Goal: Task Accomplishment & Management: Use online tool/utility

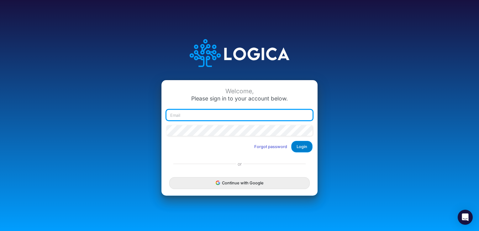
type input "jstreit@heritage-communities.com"
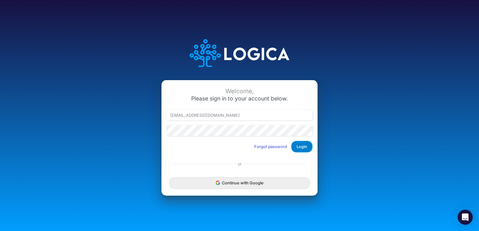
click at [305, 143] on button "Login" at bounding box center [301, 147] width 21 height 12
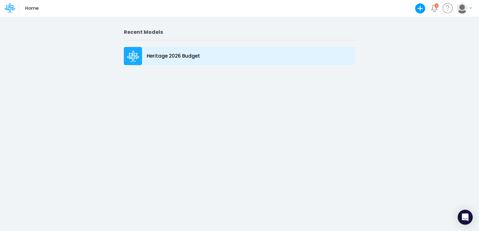
click at [184, 53] on p "Heritage 2026 Budget" at bounding box center [173, 56] width 53 height 7
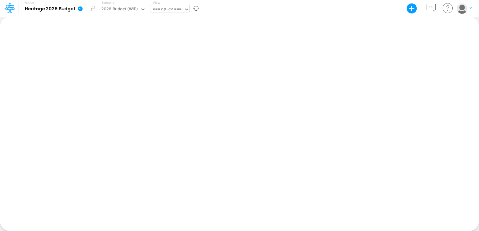
click at [187, 12] on div at bounding box center [187, 10] width 6 height 8
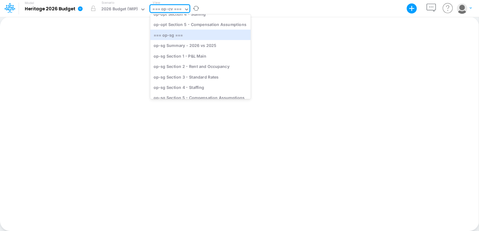
scroll to position [700, 0]
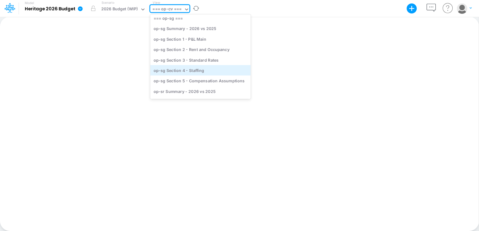
click at [190, 69] on div "op-sg Section 4 - Staffing" at bounding box center [200, 70] width 100 height 10
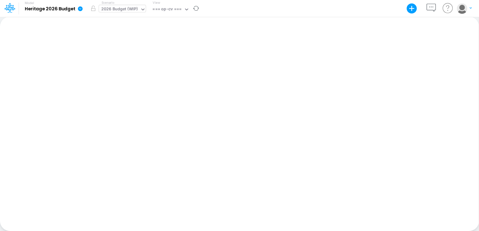
click at [141, 9] on icon at bounding box center [143, 10] width 6 height 6
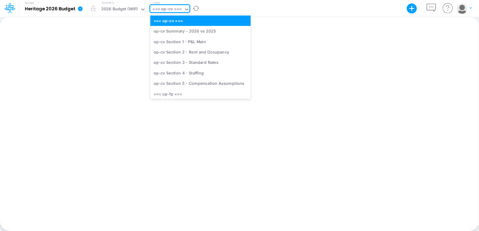
click at [185, 8] on icon at bounding box center [187, 10] width 6 height 6
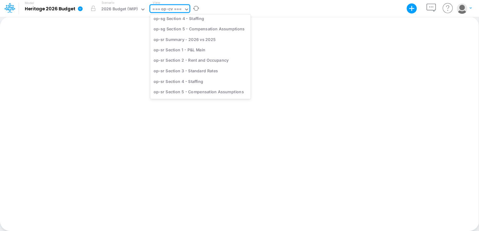
scroll to position [759, 0]
click at [187, 82] on div "op-sr Section 4 - Staffing" at bounding box center [200, 80] width 100 height 10
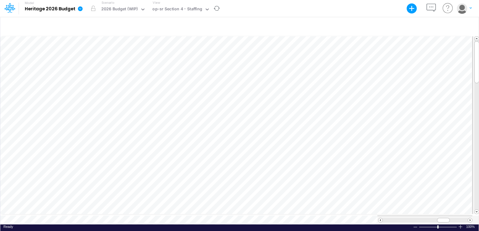
scroll to position [3, 1]
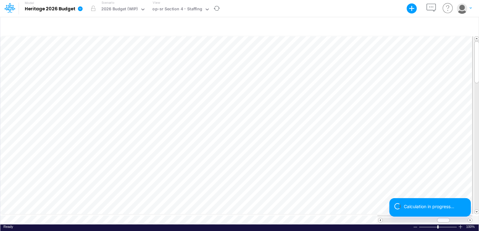
scroll to position [3, 1]
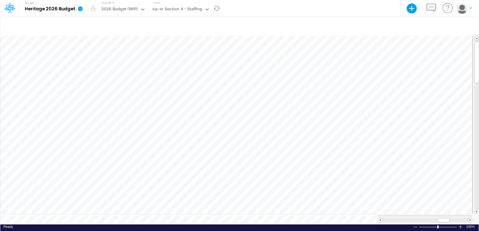
scroll to position [3, 1]
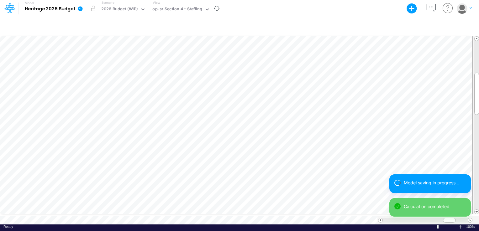
scroll to position [3, 1]
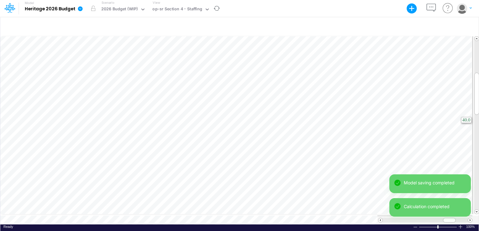
click at [478, 138] on html "Model Heritage 2026 Budget Export Excel Scenario 2026 Budget (WIP) View op-sr S…" at bounding box center [239, 115] width 479 height 231
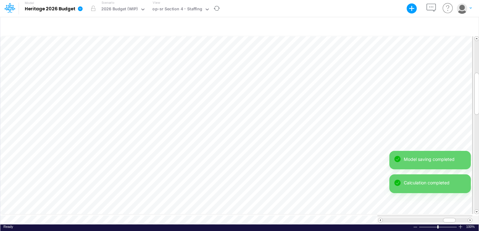
scroll to position [3, 1]
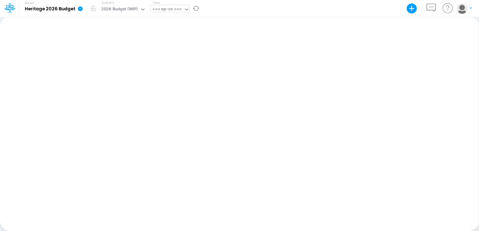
click at [185, 12] on icon at bounding box center [187, 10] width 6 height 6
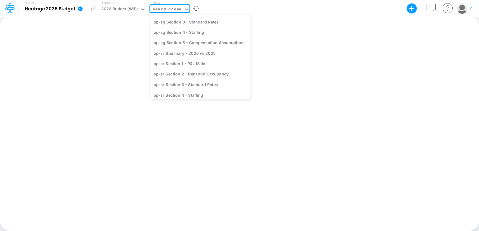
scroll to position [743, 0]
click at [173, 95] on div "op-sr Section 4 - Staffing" at bounding box center [200, 95] width 100 height 10
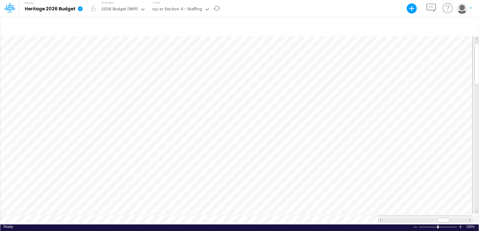
scroll to position [3, 1]
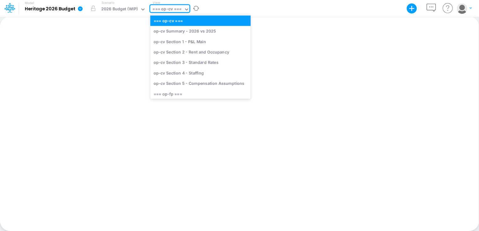
click at [184, 11] on icon at bounding box center [187, 10] width 6 height 6
click at [188, 75] on div "op-cv Section 4 - Staffing" at bounding box center [200, 73] width 100 height 10
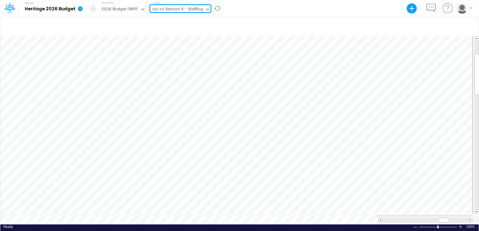
click at [205, 11] on icon at bounding box center [208, 10] width 6 height 6
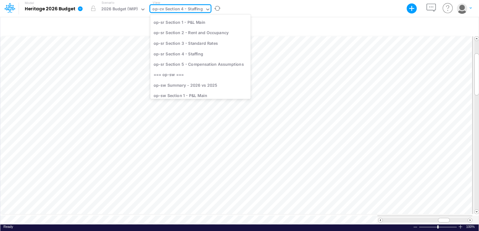
scroll to position [789, 0]
click at [190, 53] on div "op-sr Section 4 - Staffing" at bounding box center [200, 53] width 100 height 10
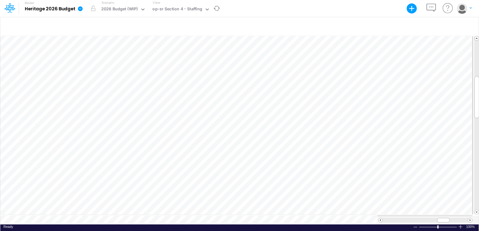
scroll to position [3, 1]
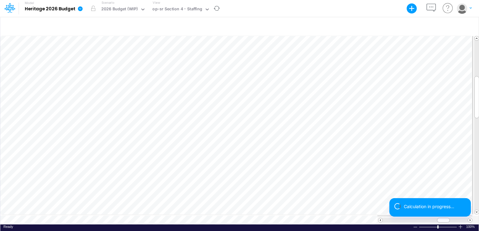
scroll to position [3, 1]
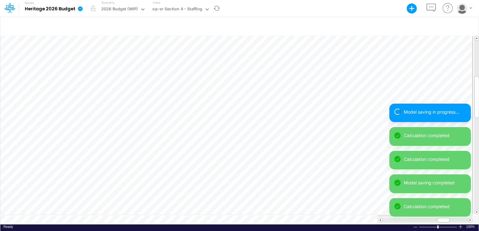
scroll to position [3, 1]
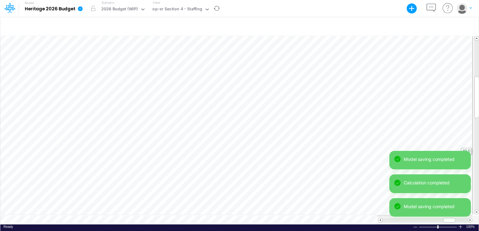
click at [478, 129] on html "Model Heritage 2026 Budget Export Excel Scenario 2026 Budget (WIP) View op-sr S…" at bounding box center [239, 115] width 479 height 231
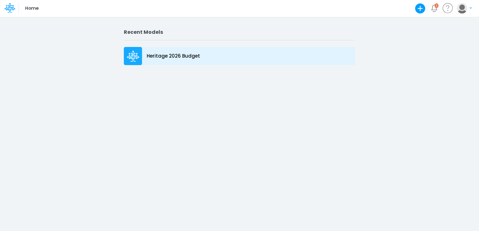
click at [157, 57] on p "Heritage 2026 Budget" at bounding box center [173, 56] width 53 height 7
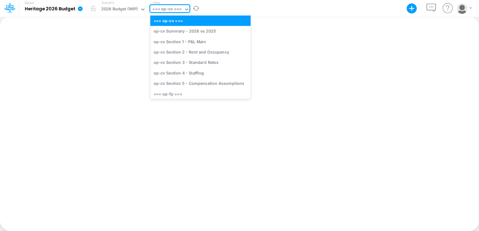
click at [180, 10] on div "=== op-cv ===" at bounding box center [166, 9] width 29 height 7
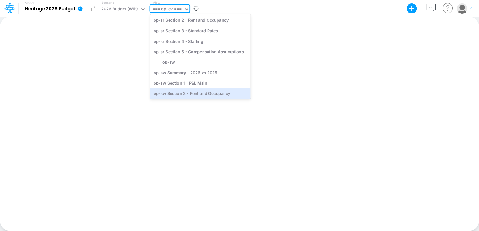
scroll to position [767, 0]
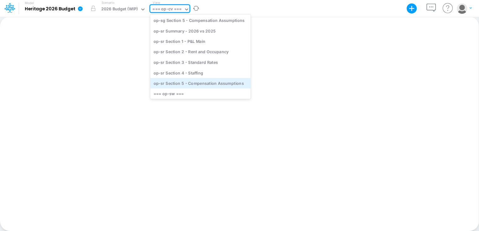
click at [180, 78] on div "op-sr Section 5 - Compensation Assumptions" at bounding box center [200, 83] width 100 height 10
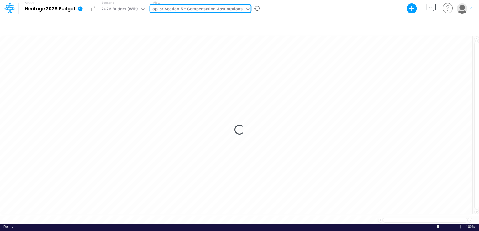
click at [224, 8] on div "op-sr Section 5 - Compensation Assumptions" at bounding box center [197, 9] width 90 height 7
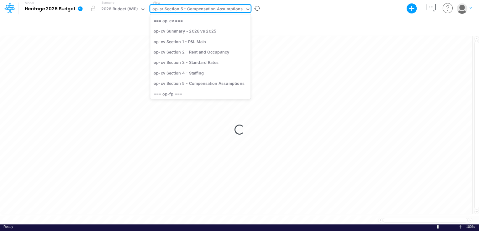
scroll to position [760, 0]
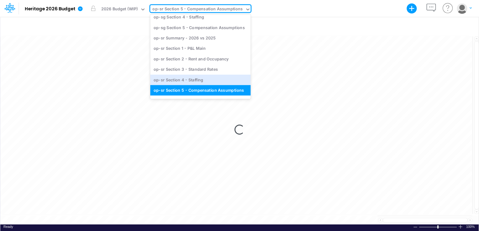
click at [207, 79] on div "op-sr Section 4 - Staffing" at bounding box center [200, 80] width 100 height 10
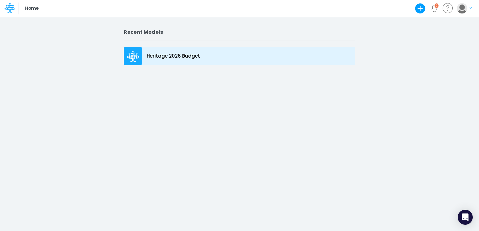
click at [134, 62] on div at bounding box center [133, 56] width 18 height 18
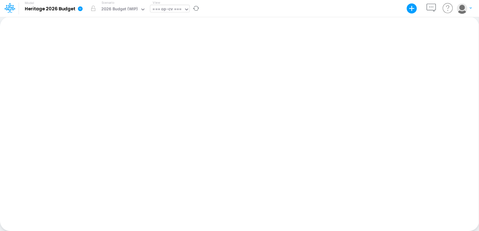
click at [187, 10] on icon at bounding box center [186, 9] width 3 height 2
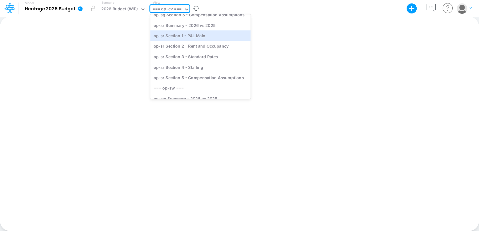
scroll to position [773, 0]
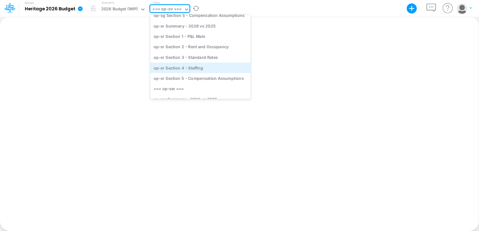
click at [192, 72] on div "op-sr Section 4 - Staffing" at bounding box center [200, 67] width 100 height 10
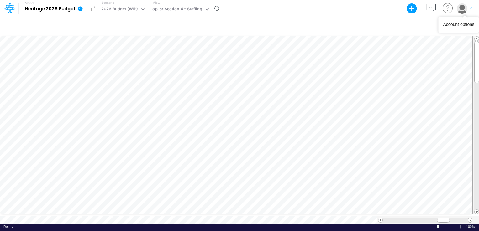
click at [465, 13] on img "button" at bounding box center [461, 8] width 10 height 10
click at [429, 36] on button "Log out" at bounding box center [438, 37] width 67 height 10
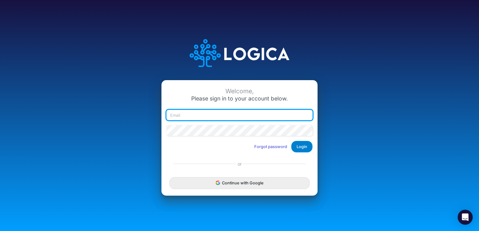
type input "[EMAIL_ADDRESS][DOMAIN_NAME]"
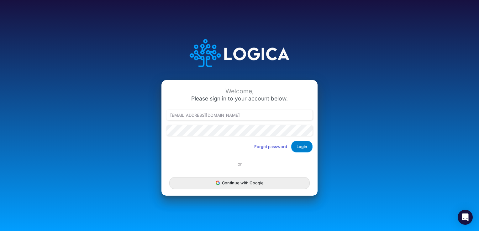
click at [302, 148] on button "Login" at bounding box center [301, 147] width 21 height 12
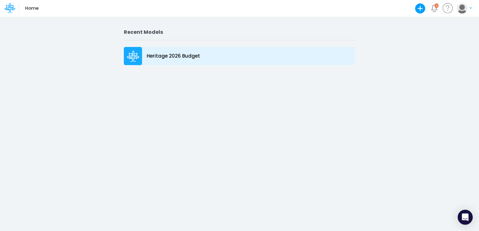
click at [160, 57] on p "Heritage 2026 Budget" at bounding box center [173, 56] width 53 height 7
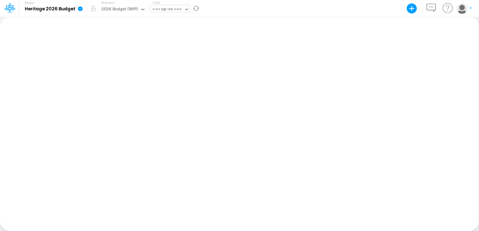
click at [185, 11] on icon at bounding box center [187, 10] width 6 height 6
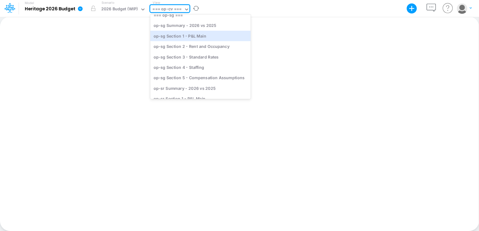
scroll to position [704, 0]
click at [189, 31] on div "op-sg Section 1 - P&L Main" at bounding box center [200, 35] width 100 height 10
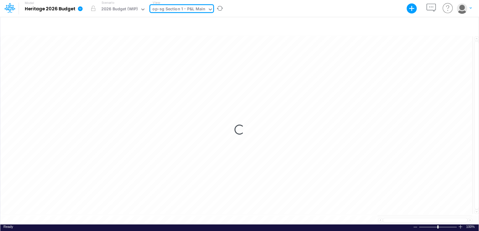
click at [207, 10] on icon at bounding box center [210, 10] width 6 height 6
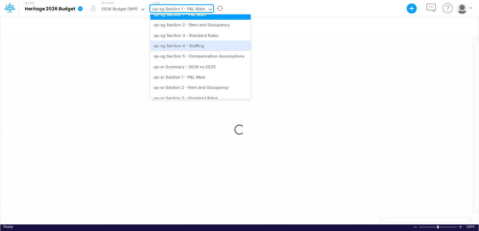
scroll to position [760, 0]
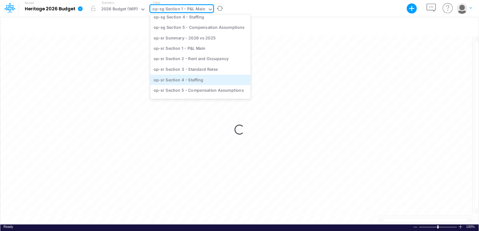
click at [190, 78] on div "op-sr Section 4 - Staffing" at bounding box center [200, 80] width 100 height 10
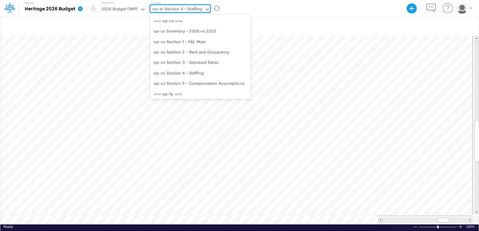
click at [204, 11] on icon at bounding box center [207, 10] width 6 height 6
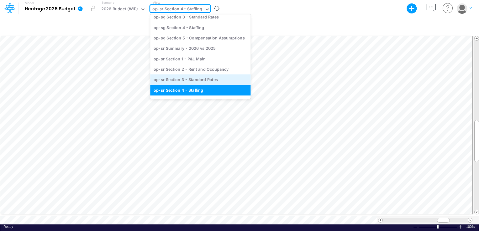
click at [198, 80] on div "op-sr Section 3 - Standard Rates" at bounding box center [200, 80] width 100 height 10
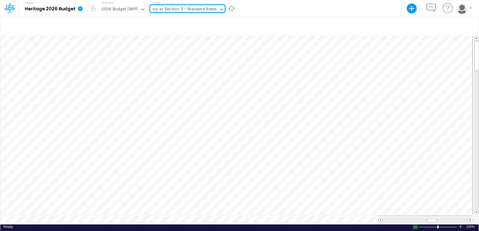
click at [416, 226] on div at bounding box center [415, 227] width 5 height 5
click at [455, 218] on div at bounding box center [421, 220] width 85 height 5
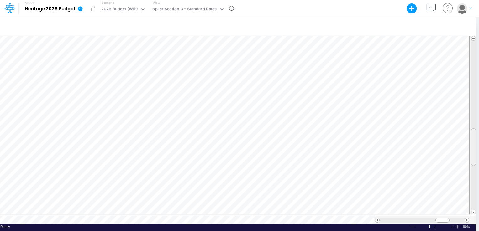
drag, startPoint x: 472, startPoint y: 75, endPoint x: 471, endPoint y: 162, distance: 87.7
click at [471, 162] on div at bounding box center [473, 147] width 5 height 38
click at [225, 8] on button "button" at bounding box center [231, 8] width 13 height 16
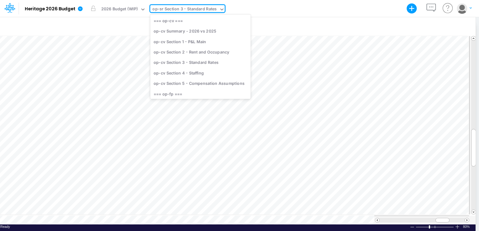
click at [207, 12] on div "op-sr Section 3 - Standard Rates" at bounding box center [184, 9] width 64 height 7
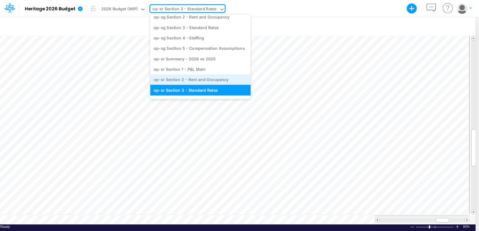
click at [212, 77] on div "op-sr Section 2 - Rent and Occupancy" at bounding box center [200, 80] width 100 height 10
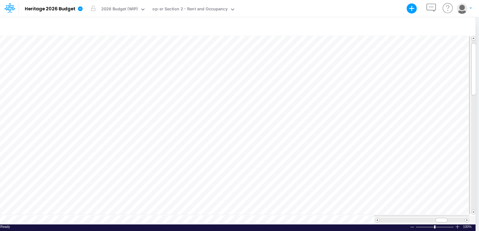
scroll to position [3, 1]
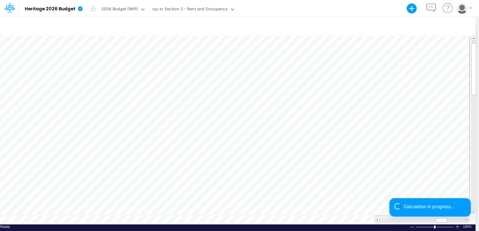
scroll to position [3, 1]
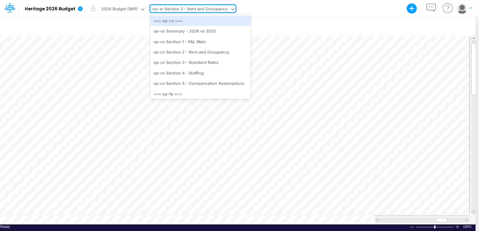
click at [230, 8] on icon at bounding box center [233, 10] width 6 height 6
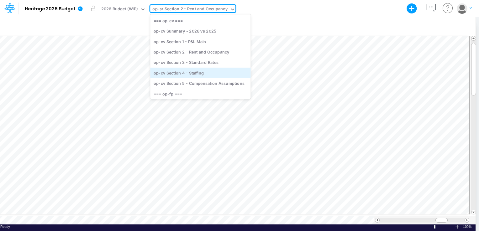
click at [184, 75] on div "op-cv Section 4 - Staffing" at bounding box center [200, 73] width 100 height 10
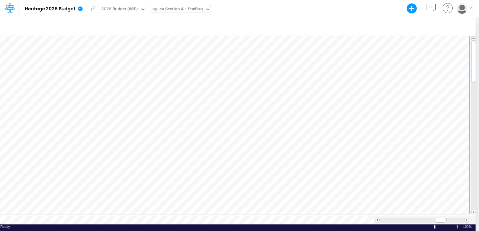
click at [200, 10] on div "op-cv Section 4 - Staffing" at bounding box center [177, 9] width 50 height 7
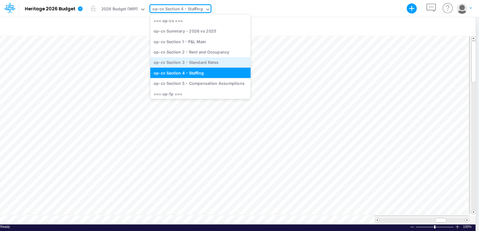
click at [197, 64] on div "op-cv Section 3 - Standard Rates" at bounding box center [200, 62] width 100 height 10
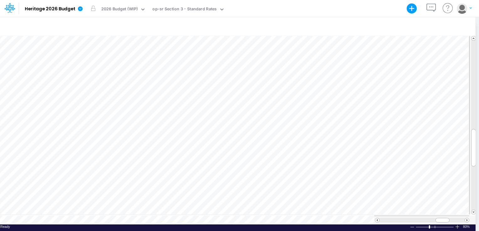
scroll to position [3, 0]
